Goal: Transaction & Acquisition: Book appointment/travel/reservation

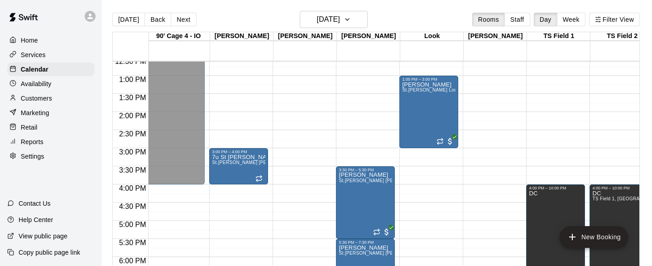
scroll to position [430, 2220]
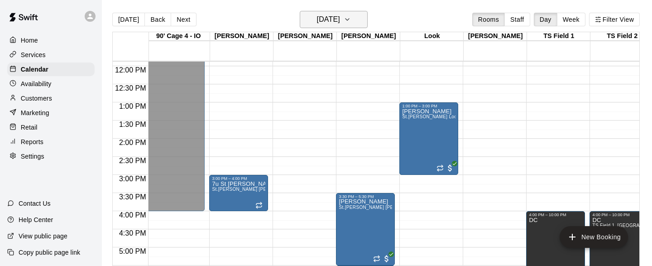
click at [351, 15] on icon "button" at bounding box center [347, 19] width 7 height 11
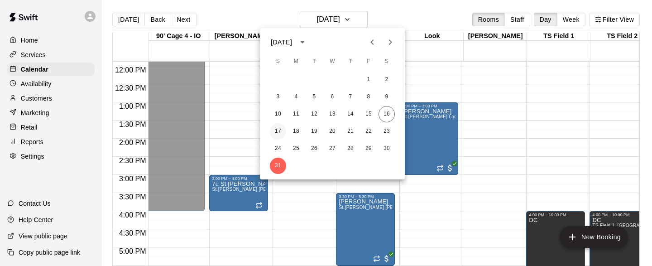
click at [275, 130] on button "17" at bounding box center [278, 131] width 16 height 16
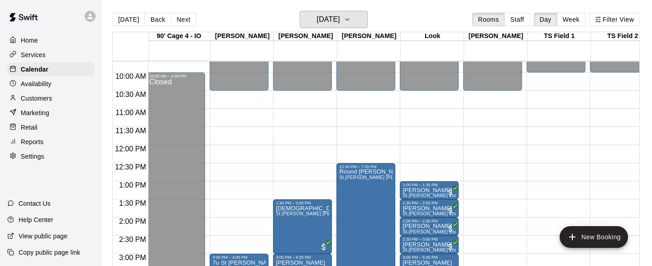
scroll to position [357, 2220]
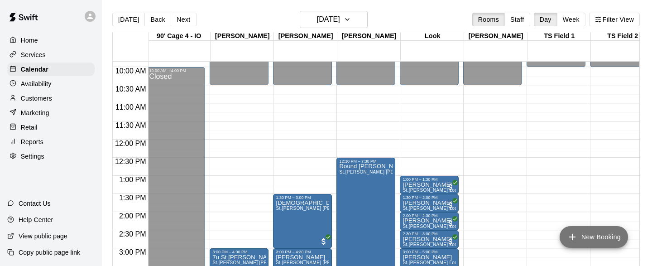
click at [588, 236] on button "New Booking" at bounding box center [593, 237] width 68 height 22
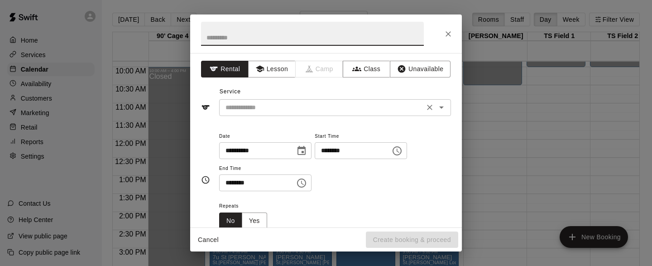
click at [444, 109] on icon "Open" at bounding box center [441, 107] width 11 height 11
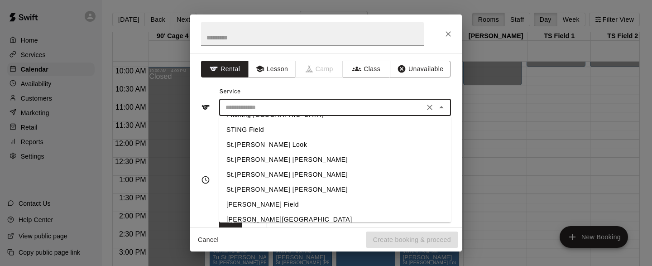
scroll to position [182, 0]
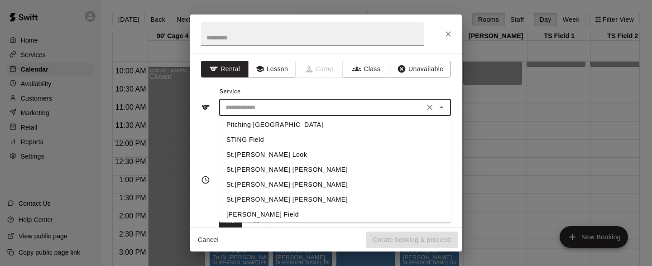
click at [265, 198] on li "St.[PERSON_NAME] [PERSON_NAME]" at bounding box center [335, 199] width 232 height 15
type input "**********"
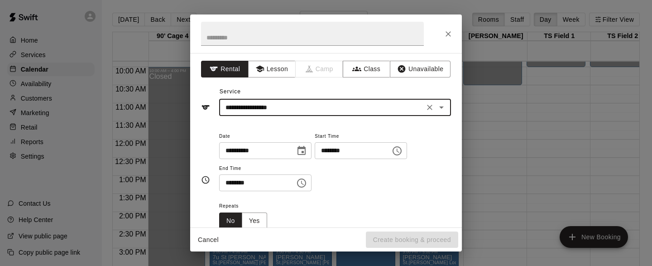
click at [305, 151] on icon "Choose date, selected date is Aug 17, 2025" at bounding box center [301, 150] width 8 height 9
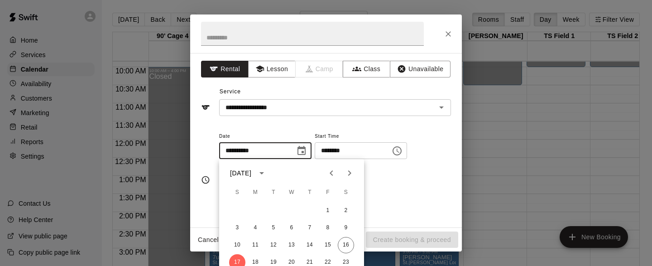
click at [397, 152] on icon "Choose time, selected time is 1:00 PM" at bounding box center [397, 150] width 11 height 11
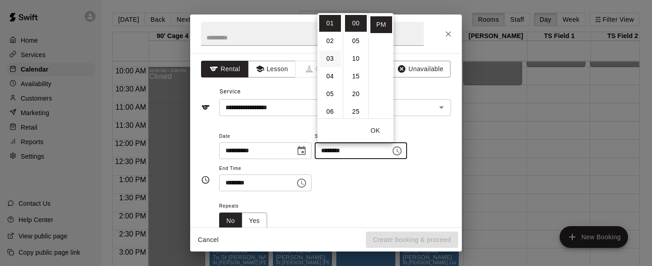
scroll to position [0, 0]
click at [334, 26] on li "12" at bounding box center [330, 23] width 22 height 17
type input "********"
click at [305, 185] on icon "Choose time, selected time is 1:30 PM" at bounding box center [301, 182] width 11 height 11
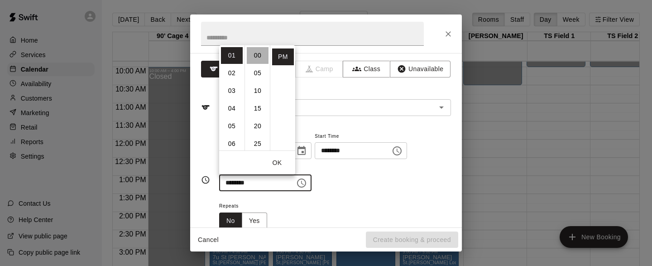
click at [257, 57] on li "00" at bounding box center [258, 55] width 22 height 17
type input "********"
click at [354, 184] on div "**********" at bounding box center [335, 160] width 232 height 61
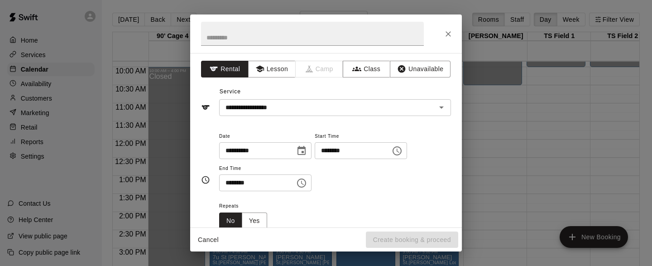
scroll to position [36, 0]
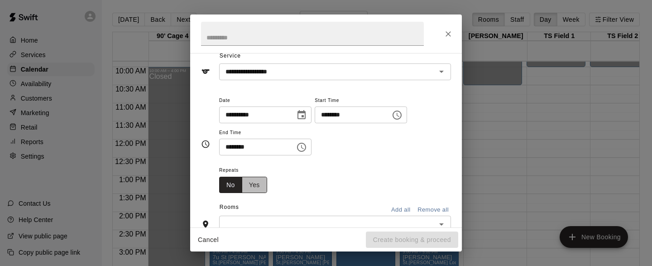
click at [258, 184] on button "Yes" at bounding box center [254, 185] width 25 height 17
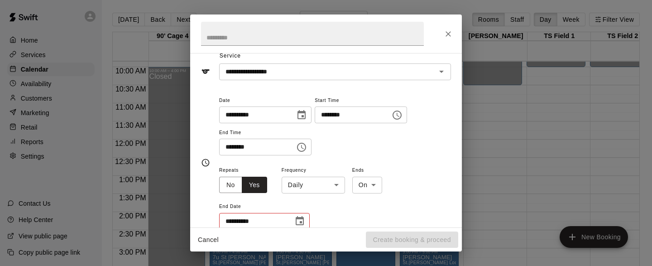
click at [340, 185] on body "Home Services Calendar Availability Customers Marketing Retail Reports Settings…" at bounding box center [326, 140] width 652 height 280
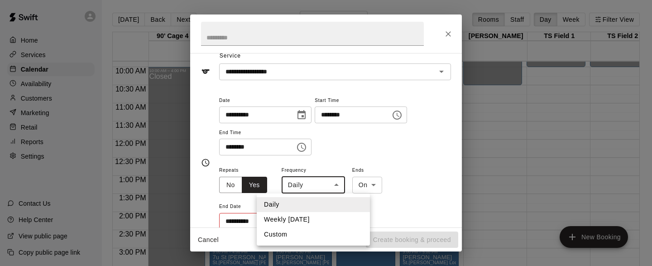
click at [313, 218] on li "Weekly [DATE]" at bounding box center [313, 219] width 113 height 15
type input "******"
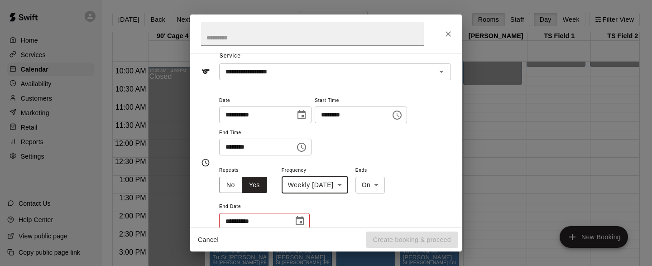
click at [387, 187] on body "Home Services Calendar Availability Customers Marketing Retail Reports Settings…" at bounding box center [326, 140] width 652 height 280
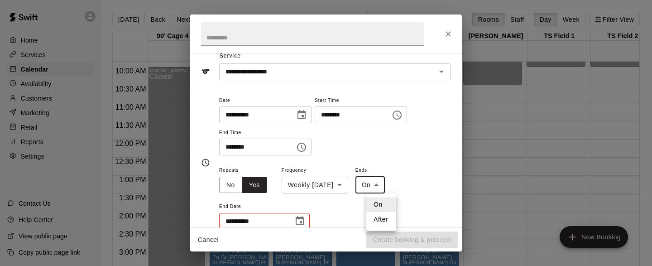
click at [383, 217] on li "After" at bounding box center [381, 219] width 30 height 15
type input "*****"
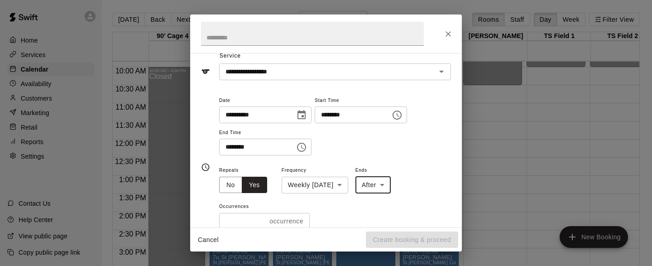
click at [263, 219] on input "*" at bounding box center [242, 221] width 47 height 17
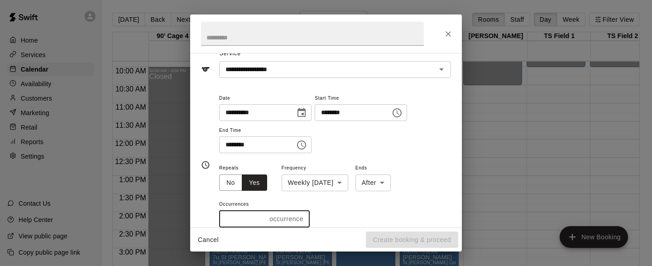
click at [263, 216] on input "*" at bounding box center [242, 218] width 47 height 17
click at [263, 216] on div "* occurrences ​" at bounding box center [264, 218] width 91 height 17
click at [259, 219] on input "*" at bounding box center [240, 218] width 43 height 17
click at [261, 218] on input "*" at bounding box center [242, 218] width 47 height 17
type input "*"
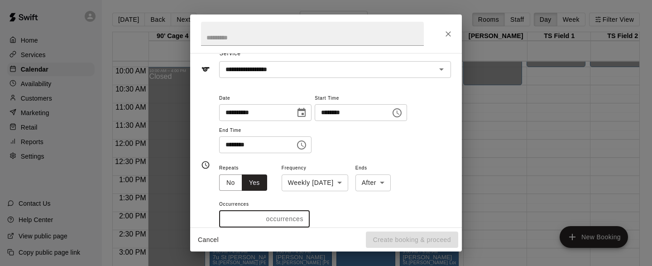
click at [258, 216] on input "*" at bounding box center [240, 218] width 43 height 17
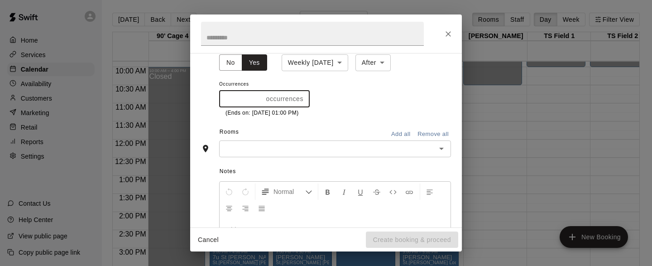
scroll to position [159, 0]
click at [439, 146] on icon "Open" at bounding box center [441, 147] width 11 height 11
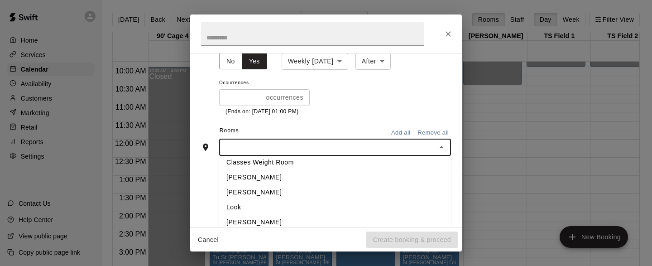
scroll to position [466, 0]
click at [246, 190] on li "[PERSON_NAME]" at bounding box center [335, 193] width 232 height 15
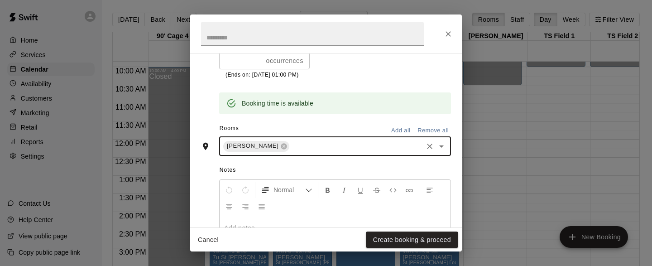
scroll to position [270, 0]
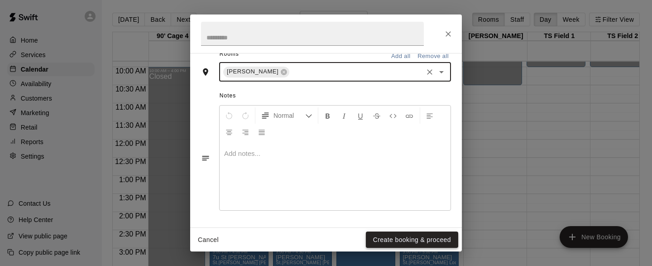
click at [405, 241] on button "Create booking & proceed" at bounding box center [412, 239] width 92 height 17
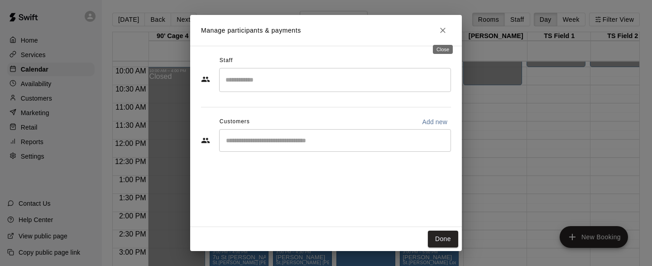
click at [444, 31] on icon "Close" at bounding box center [442, 30] width 9 height 9
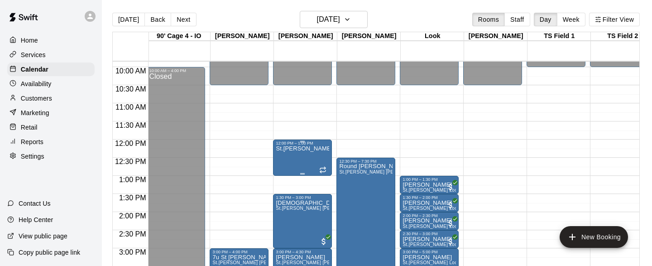
click at [284, 154] on icon "edit" at bounding box center [285, 155] width 8 height 8
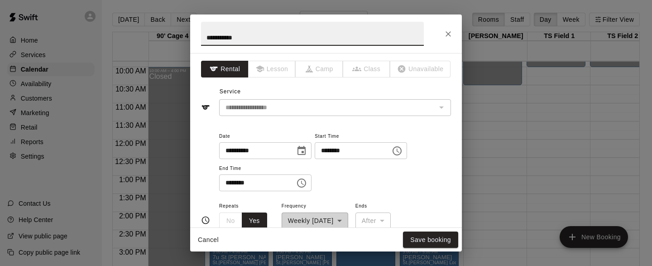
click at [207, 38] on input "**********" at bounding box center [312, 34] width 223 height 24
type input "**********"
click at [437, 237] on button "Save booking" at bounding box center [430, 239] width 55 height 17
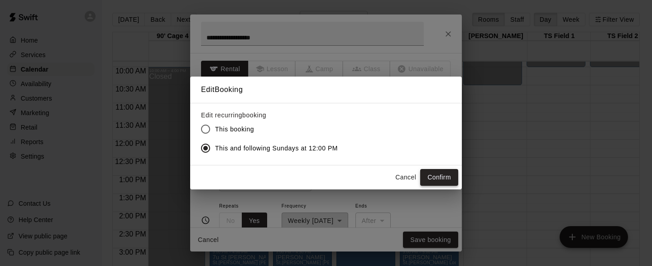
click at [439, 173] on button "Confirm" at bounding box center [439, 177] width 38 height 17
